Goal: Transaction & Acquisition: Purchase product/service

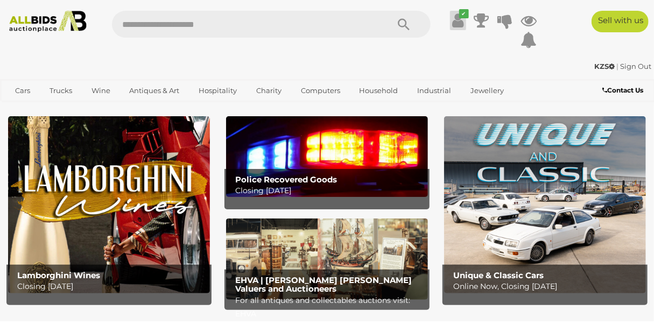
click at [457, 19] on icon at bounding box center [457, 20] width 11 height 19
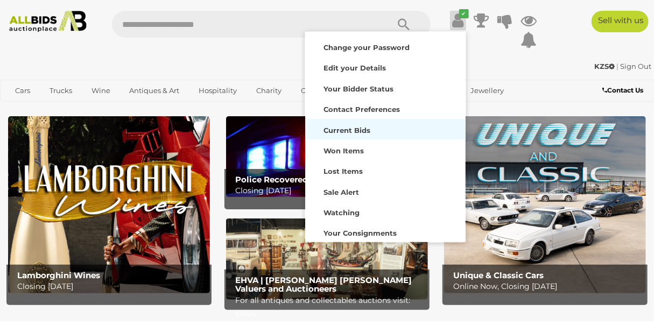
scroll to position [84, 0]
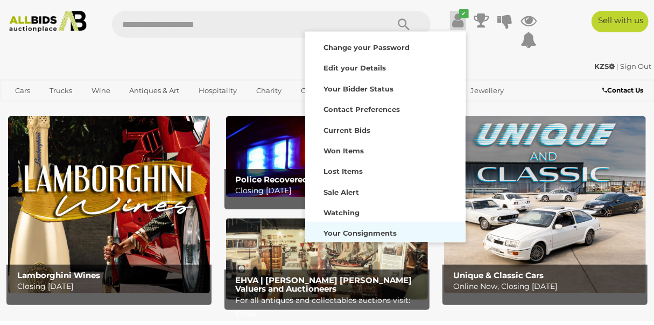
click at [363, 229] on strong "Your Consignments" at bounding box center [360, 233] width 73 height 9
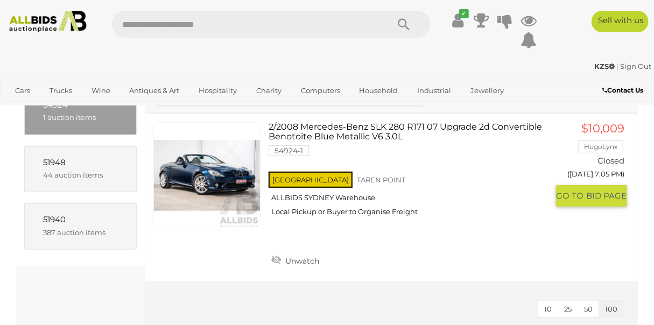
scroll to position [146, 0]
click at [216, 171] on link at bounding box center [206, 175] width 107 height 107
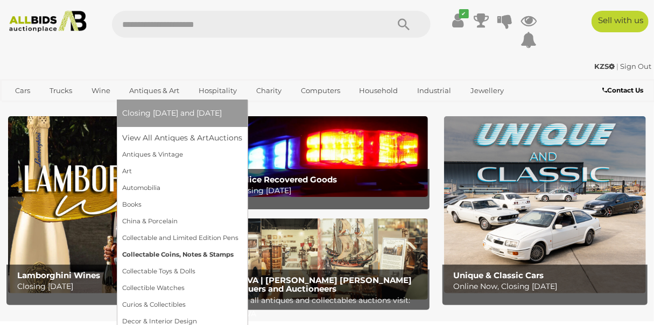
click at [167, 256] on link "Collectable Coins, Notes & Stamps" at bounding box center [182, 255] width 120 height 17
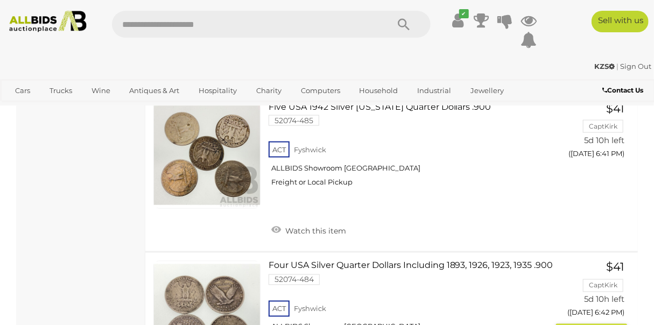
scroll to position [2537, 0]
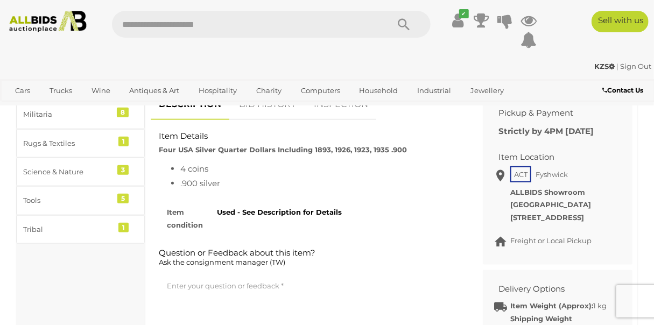
scroll to position [469, 0]
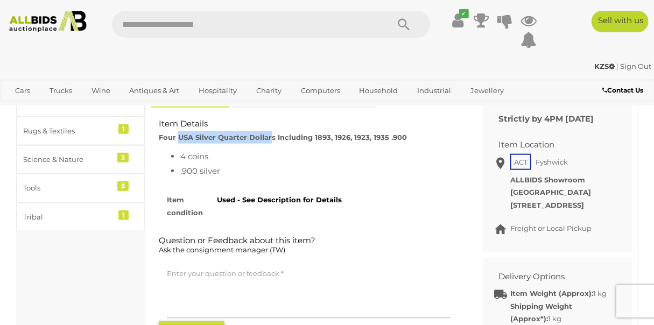
drag, startPoint x: 179, startPoint y: 125, endPoint x: 268, endPoint y: 125, distance: 88.8
click at [268, 133] on strong "Four USA Silver Quarter Dollars Including 1893, 1926, 1923, 1935 .900" at bounding box center [283, 137] width 248 height 9
drag, startPoint x: 268, startPoint y: 125, endPoint x: 246, endPoint y: 125, distance: 22.1
copy strong "USA Silver Quarter Dollar"
